Goal: Transaction & Acquisition: Purchase product/service

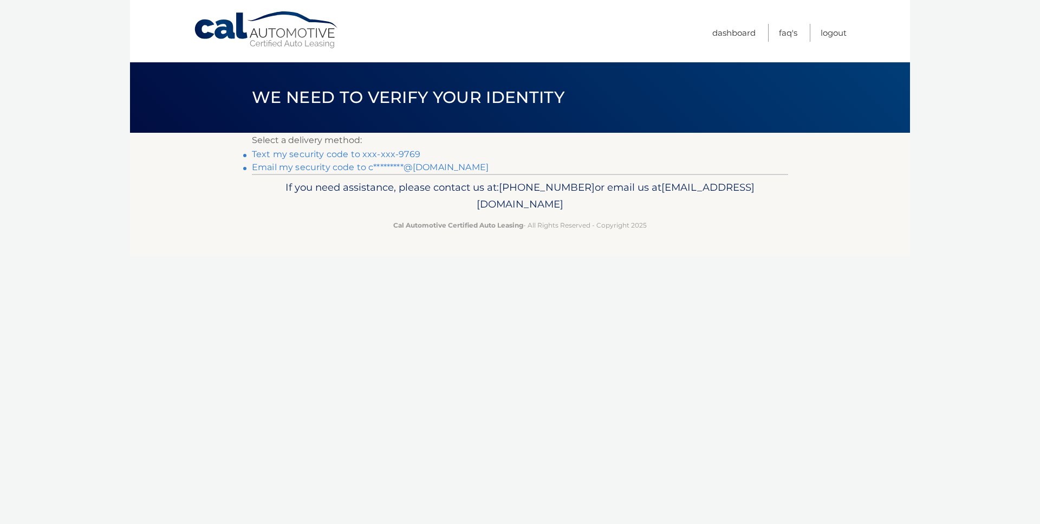
click at [323, 153] on link "Text my security code to xxx-xxx-9769" at bounding box center [336, 154] width 168 height 10
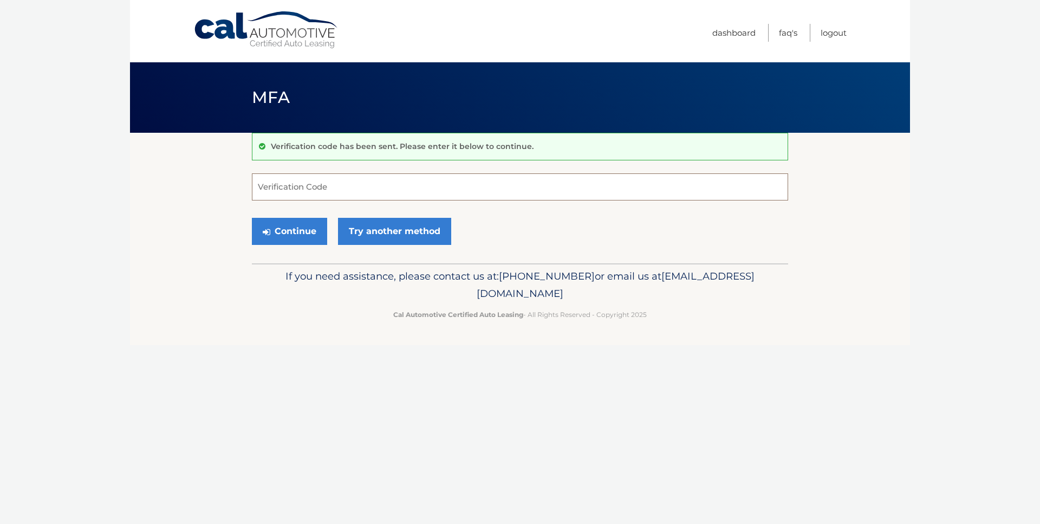
click at [298, 186] on input "Verification Code" at bounding box center [520, 186] width 536 height 27
type input "691509"
click at [284, 230] on button "Continue" at bounding box center [289, 231] width 75 height 27
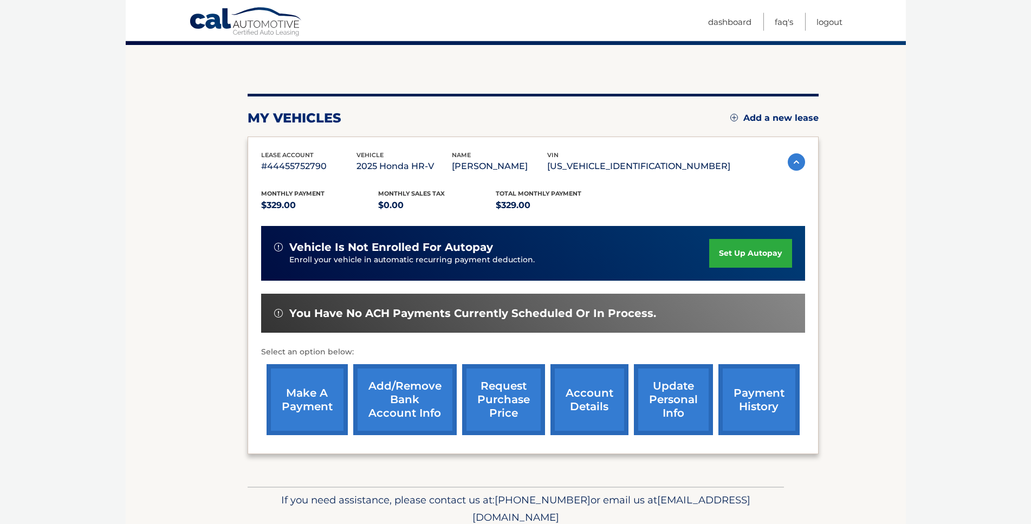
scroll to position [159, 0]
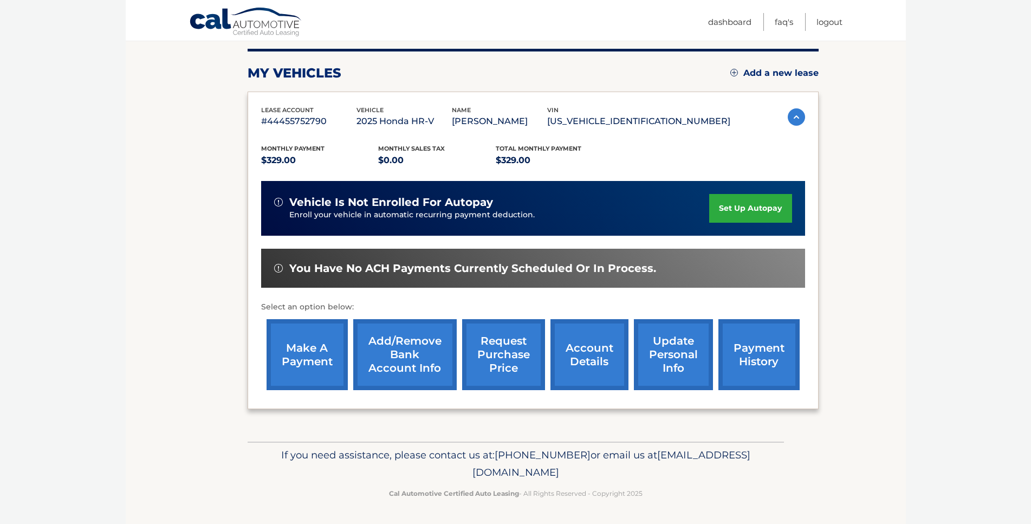
click at [331, 322] on link "make a payment" at bounding box center [306, 354] width 81 height 71
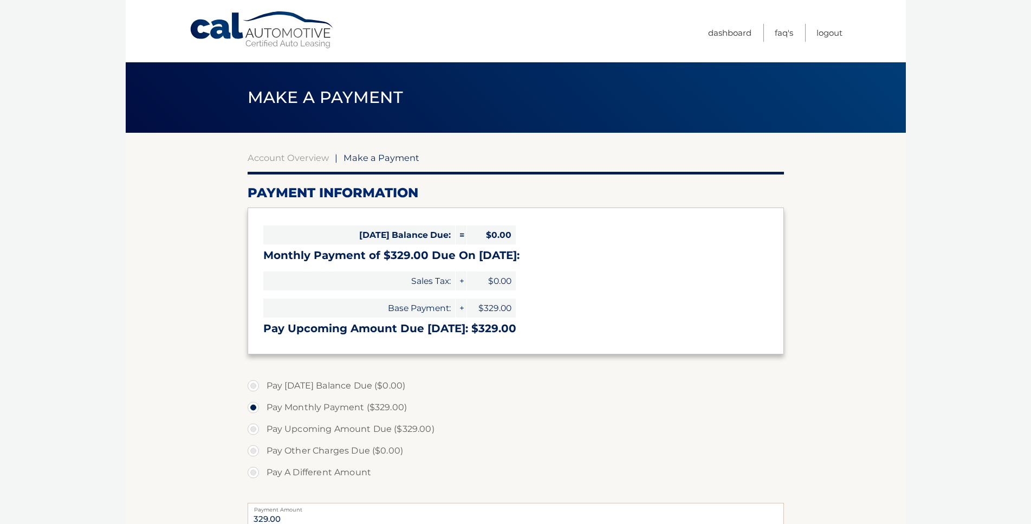
select select "MTM4M2MzYjEtNmFmNy00NTZlLWJlMjctYTJiZTViYjI5ODg5"
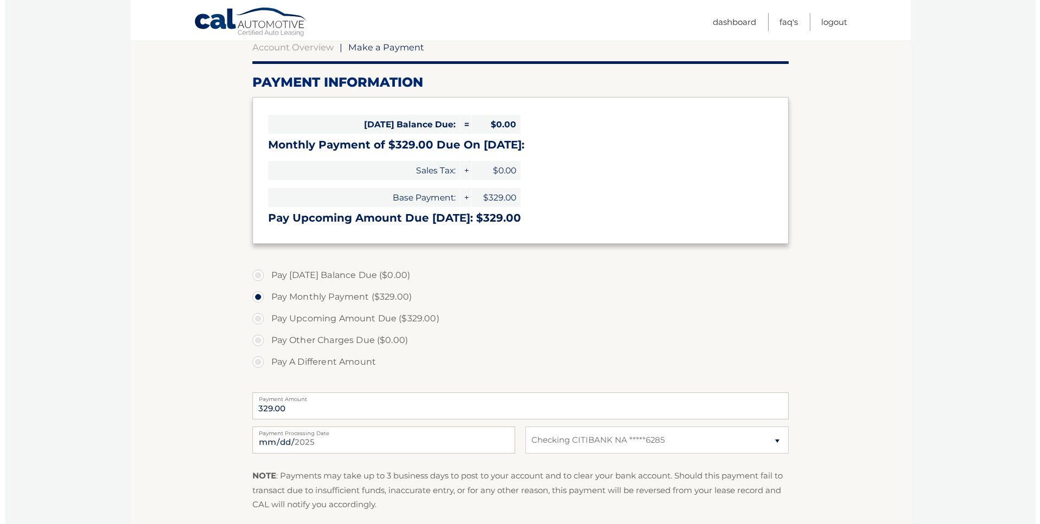
scroll to position [166, 0]
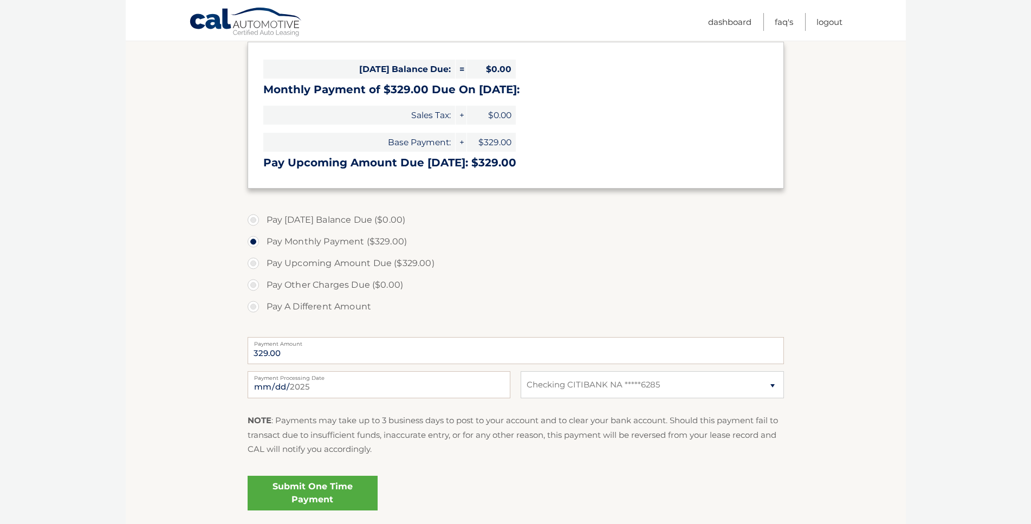
click at [340, 491] on link "Submit One Time Payment" at bounding box center [313, 493] width 130 height 35
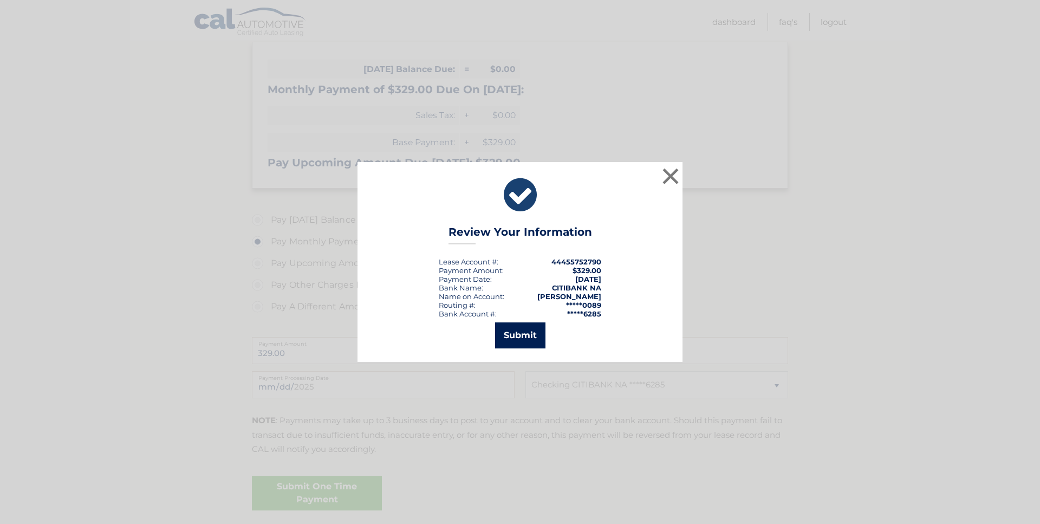
click at [521, 341] on button "Submit" at bounding box center [520, 335] width 50 height 26
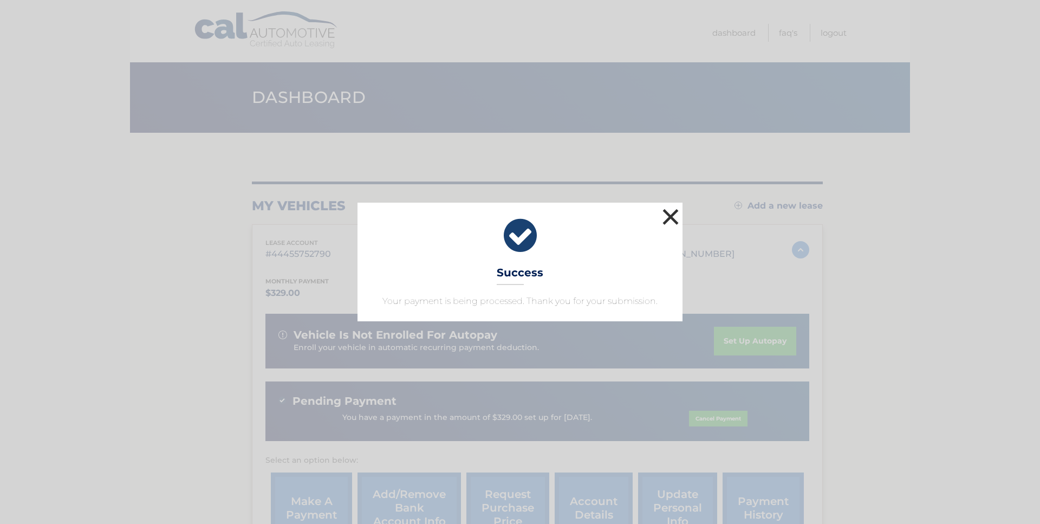
click at [668, 220] on button "×" at bounding box center [671, 217] width 22 height 22
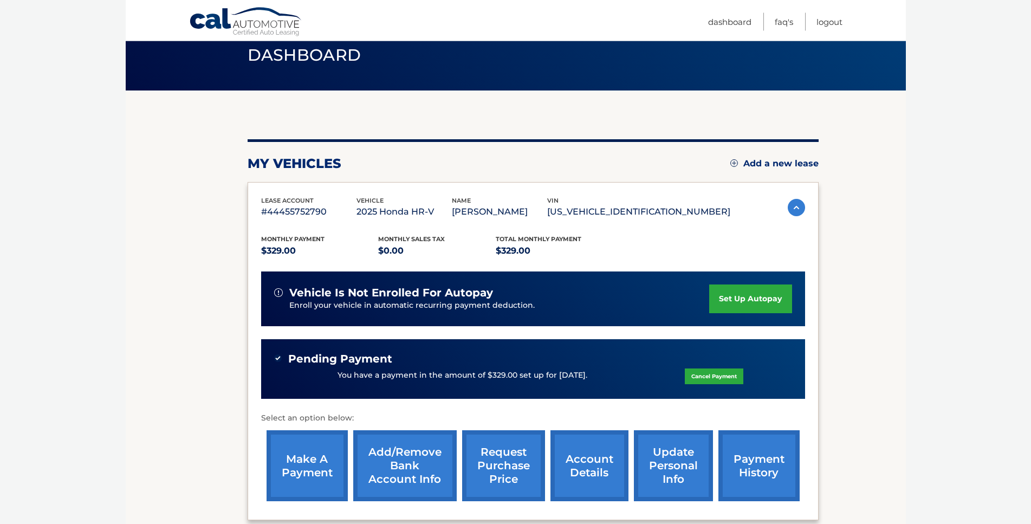
scroll to position [180, 0]
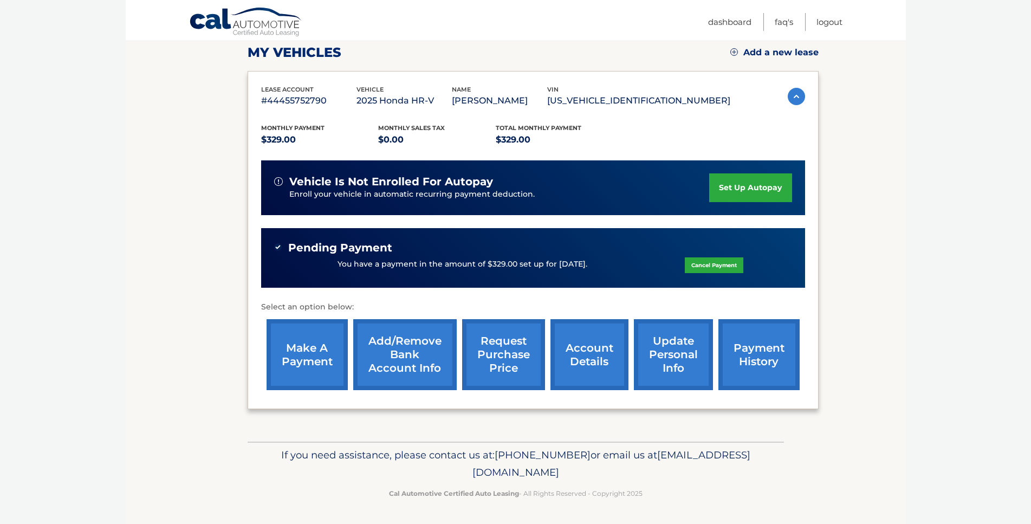
click at [323, 319] on link "make a payment" at bounding box center [306, 354] width 81 height 71
click at [730, 332] on link "payment history" at bounding box center [758, 354] width 81 height 71
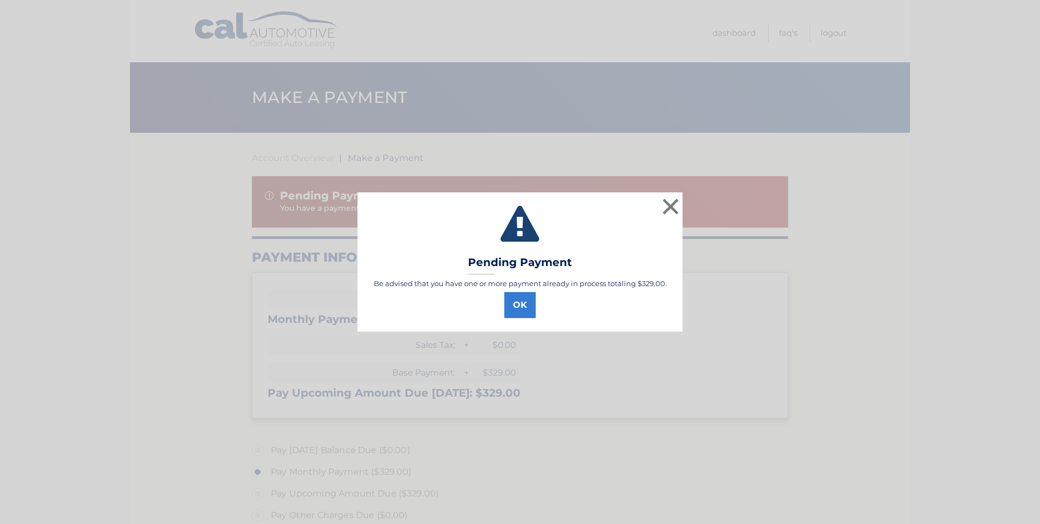
select select "MTM4M2MzYjEtNmFmNy00NTZlLWJlMjctYTJiZTViYjI5ODg5"
click at [670, 211] on button "×" at bounding box center [671, 207] width 22 height 22
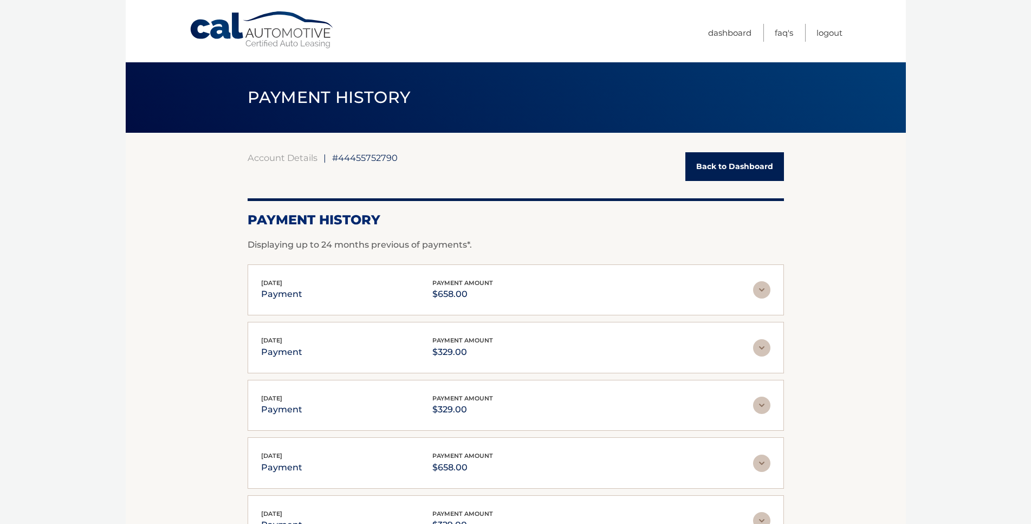
click at [766, 287] on img at bounding box center [761, 289] width 17 height 17
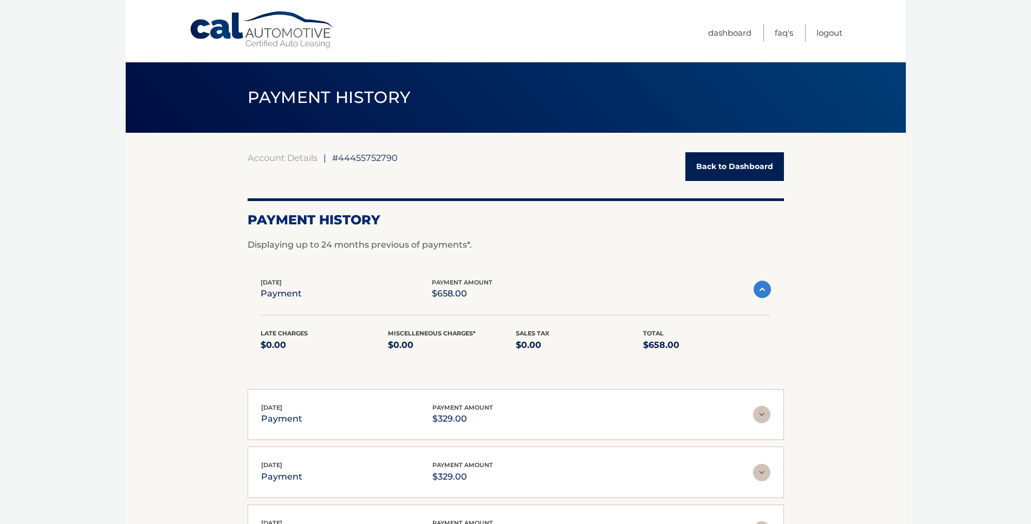
click at [766, 287] on img at bounding box center [761, 289] width 17 height 17
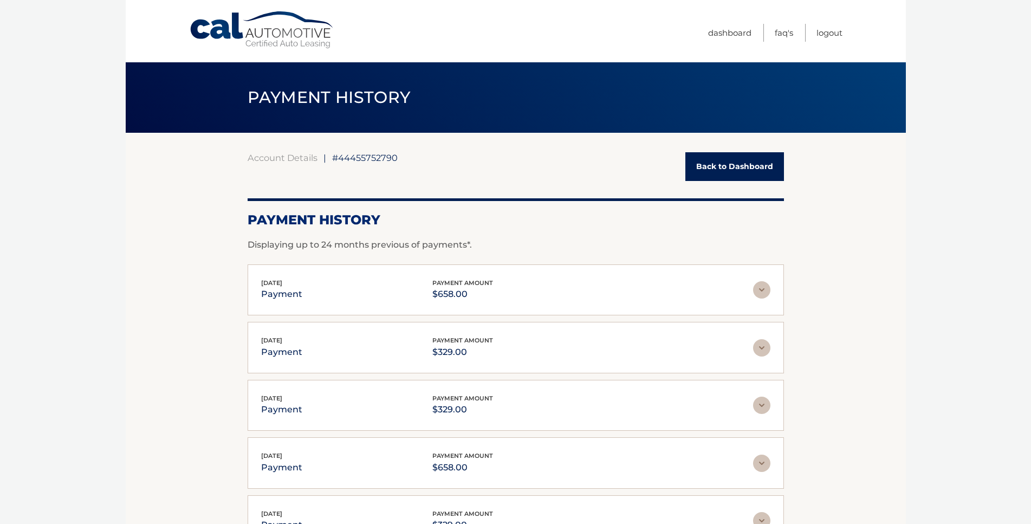
click at [833, 291] on section "Account Details | #44455752790 Back to Dashboard Payment History Displaying up …" at bounding box center [516, 381] width 780 height 497
